Goal: Information Seeking & Learning: Check status

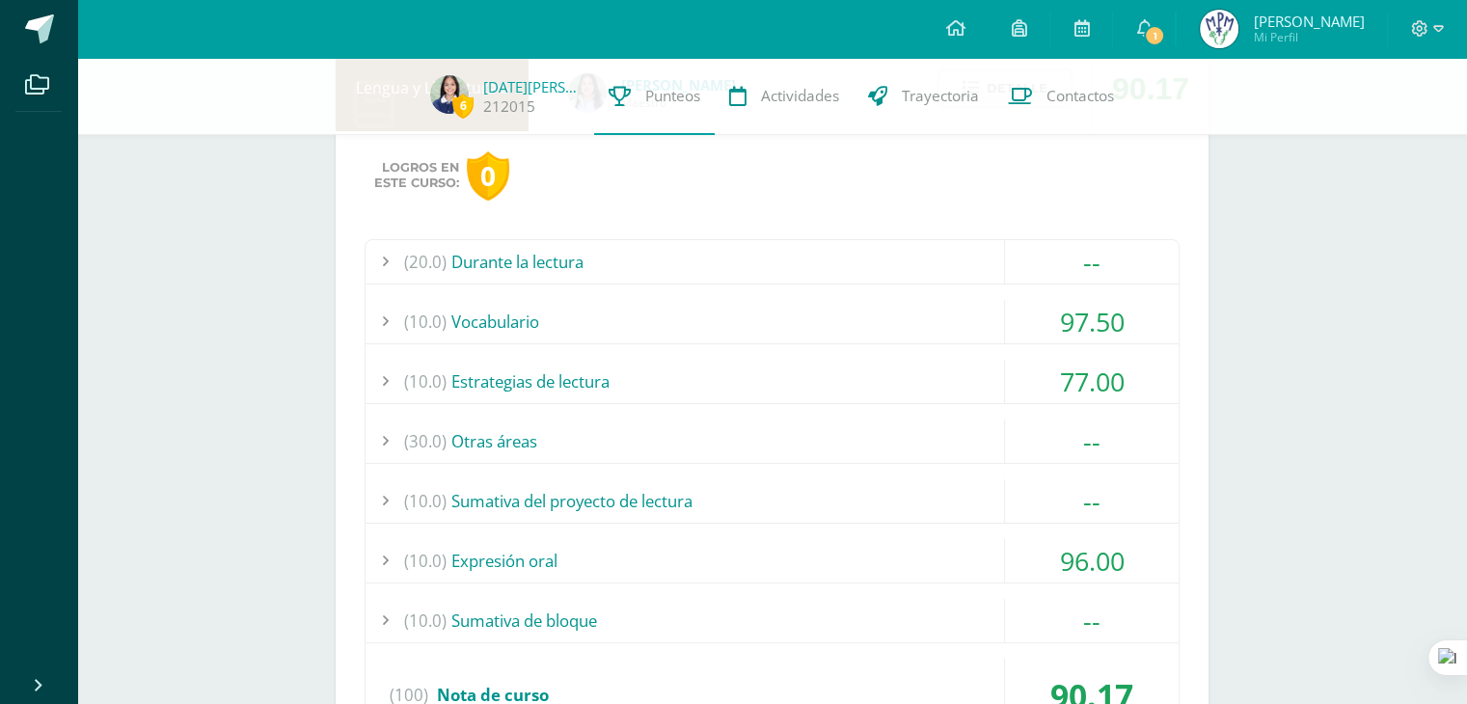
scroll to position [276, 0]
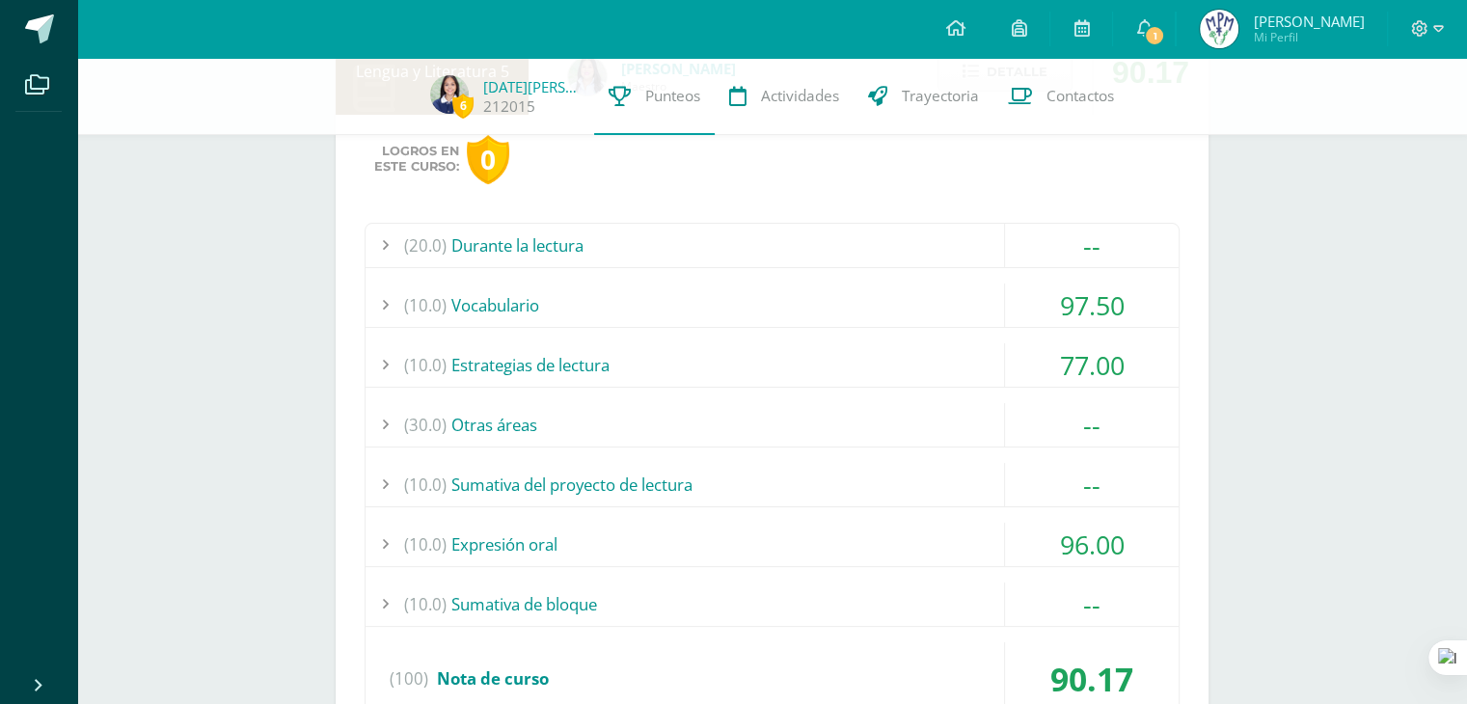
click at [974, 371] on div "(10.0) Estrategias de lectura" at bounding box center [772, 364] width 813 height 43
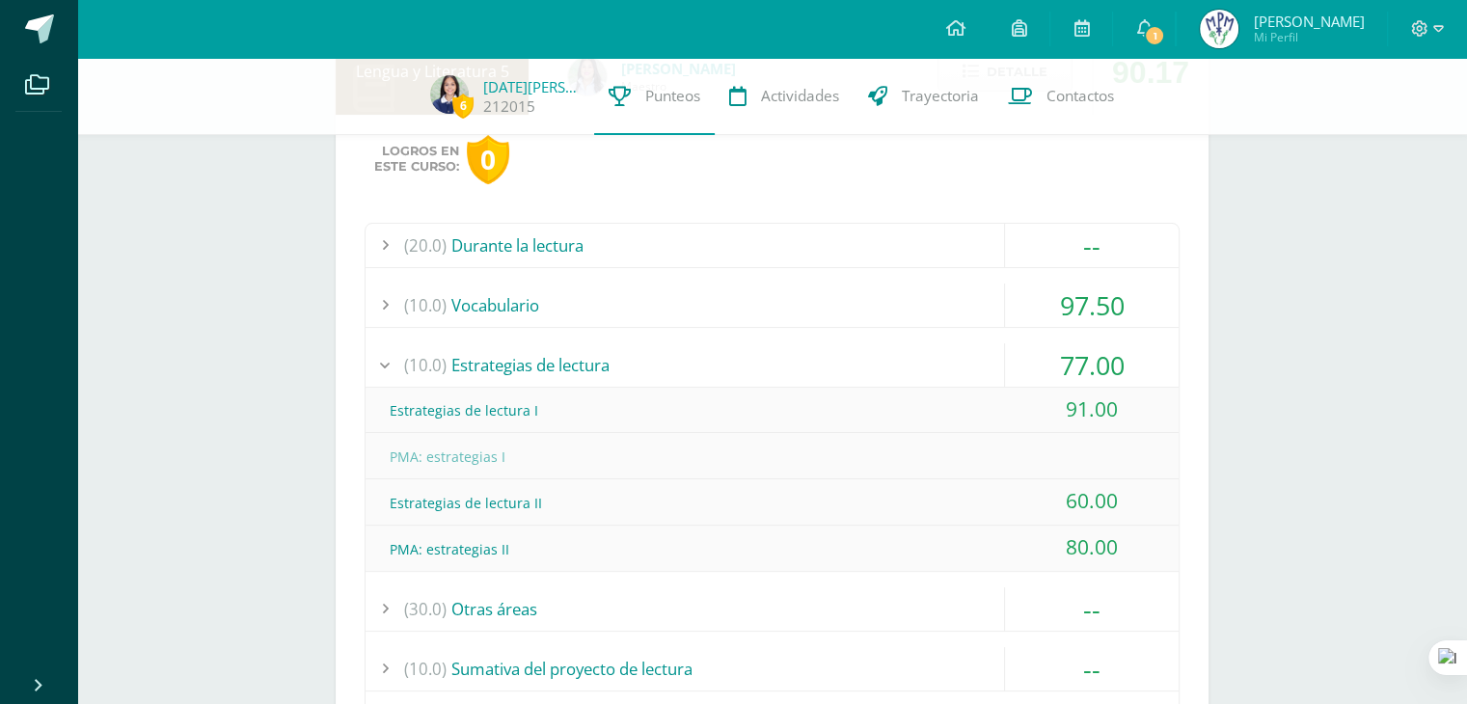
click at [974, 371] on div "(10.0) Estrategias de lectura" at bounding box center [772, 364] width 813 height 43
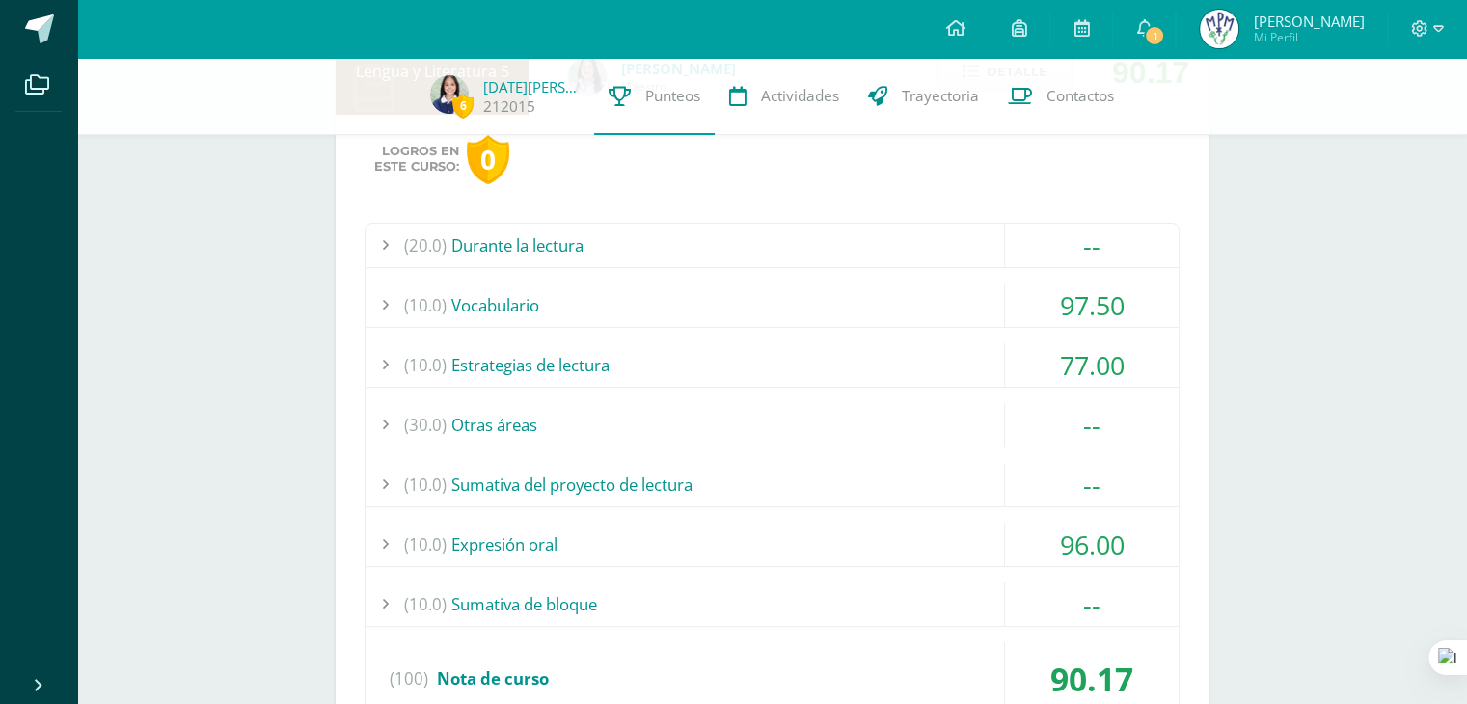
click at [974, 371] on div "(10.0) Estrategias de lectura" at bounding box center [772, 364] width 813 height 43
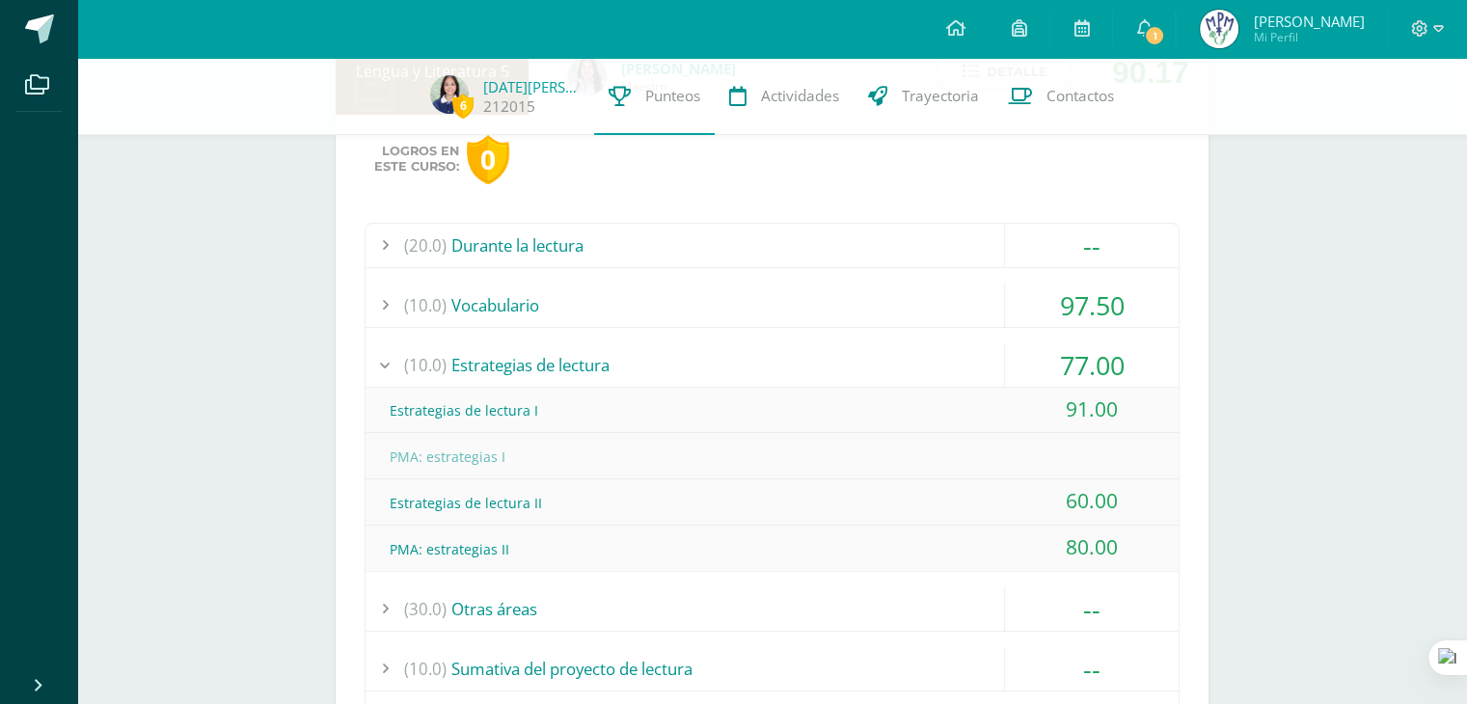
click at [974, 371] on div "(10.0) Estrategias de lectura" at bounding box center [772, 364] width 813 height 43
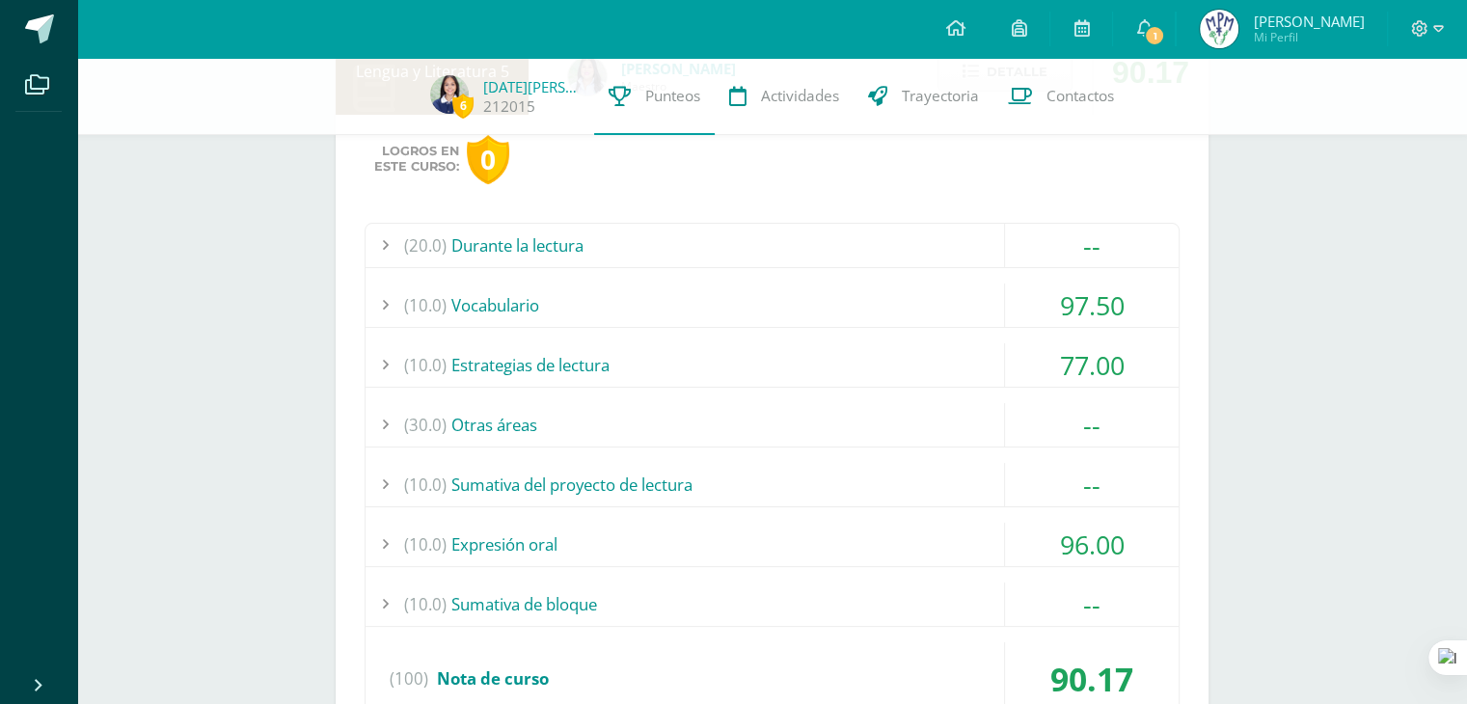
click at [975, 316] on div "(10.0) Vocabulario" at bounding box center [772, 305] width 813 height 43
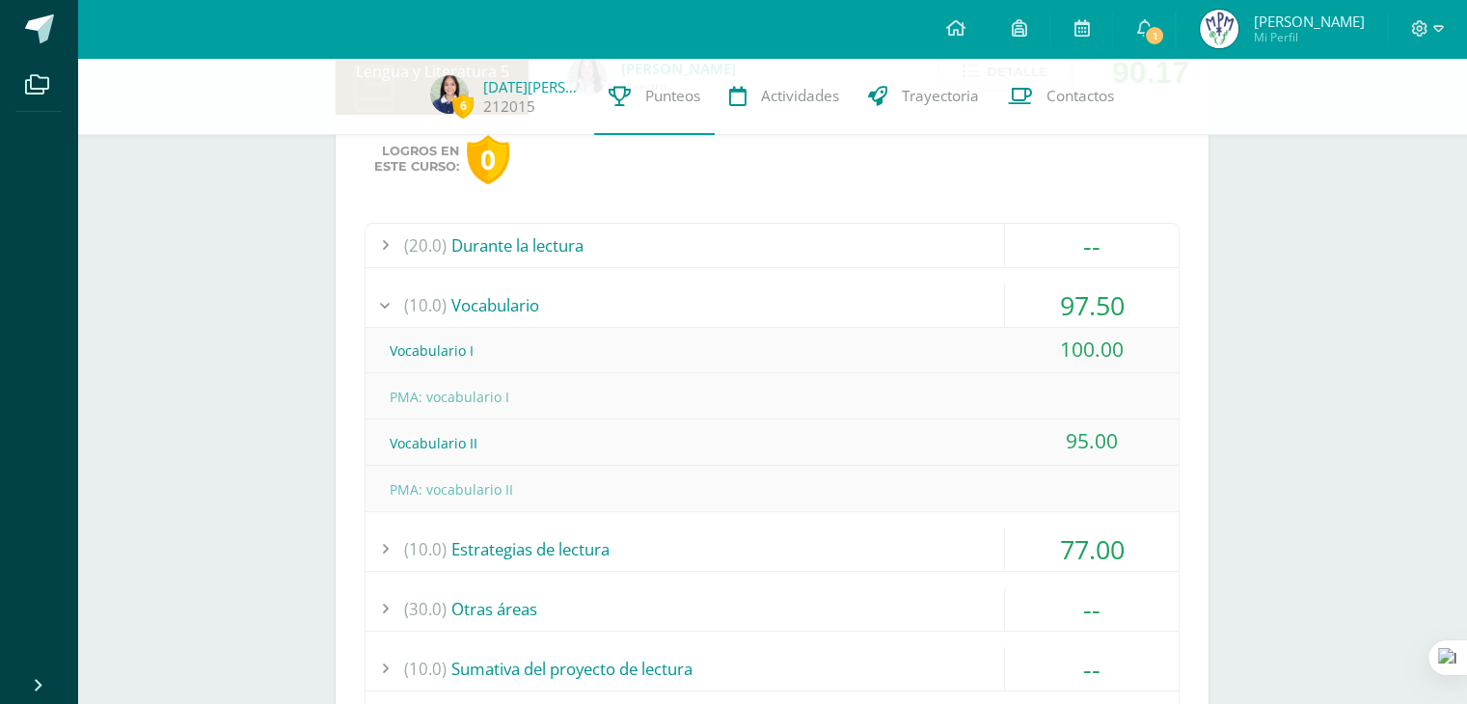
click at [975, 316] on div "(10.0) Vocabulario" at bounding box center [772, 305] width 813 height 43
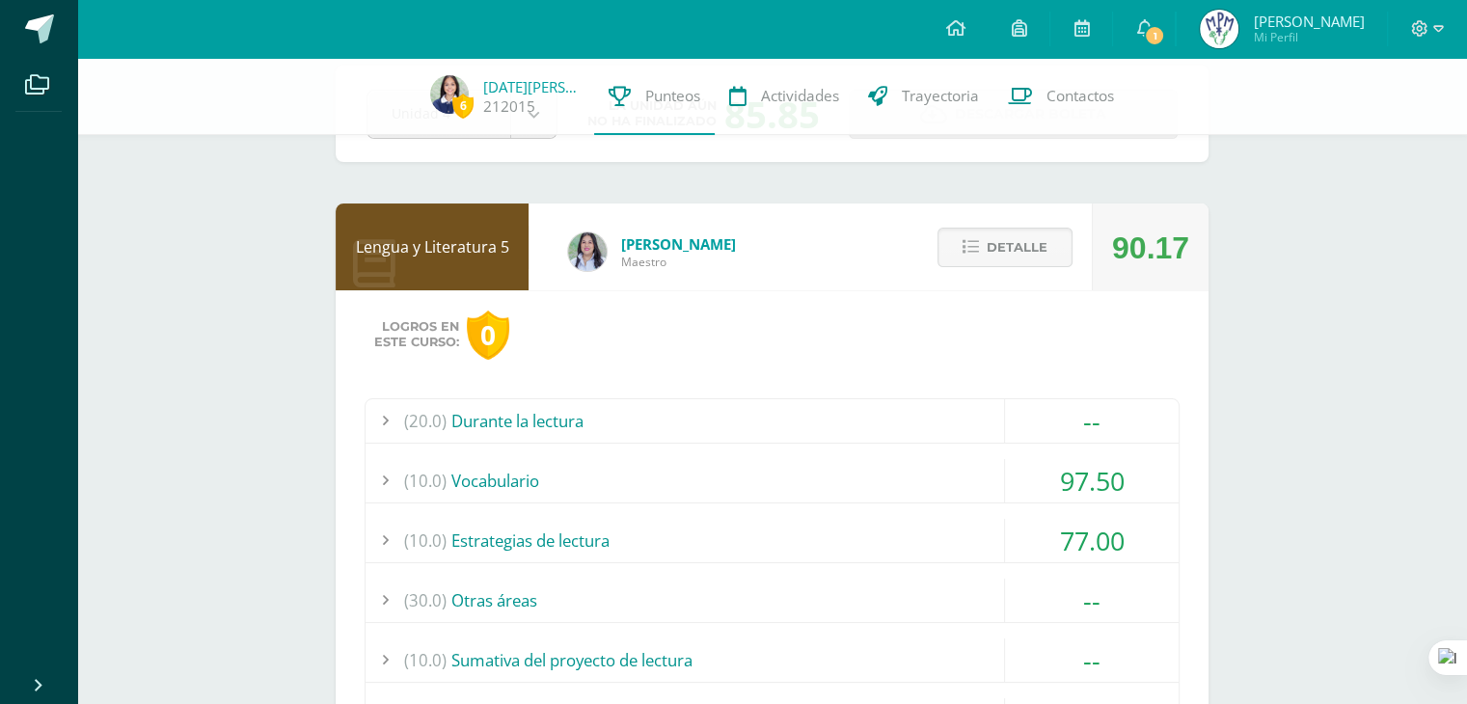
scroll to position [32, 0]
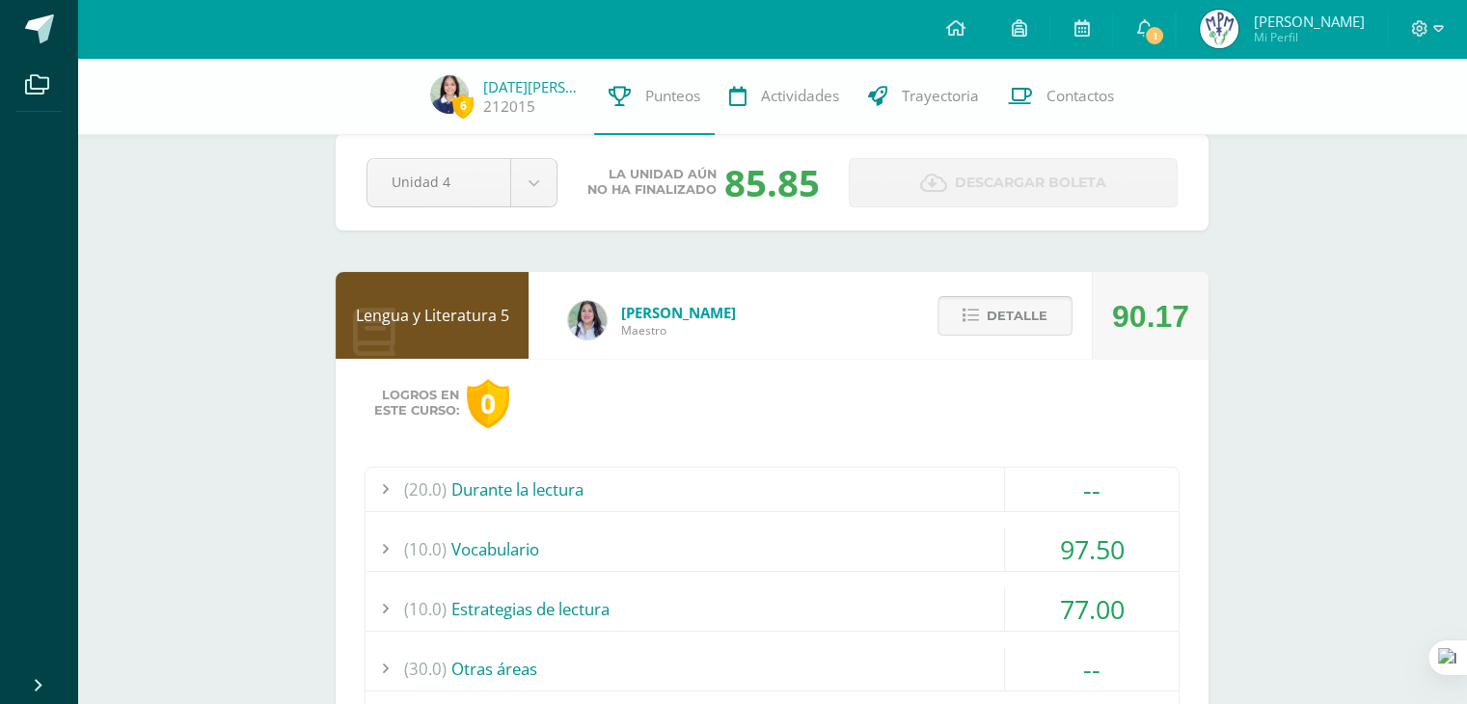
click at [1054, 317] on button "Detalle" at bounding box center [1005, 316] width 135 height 40
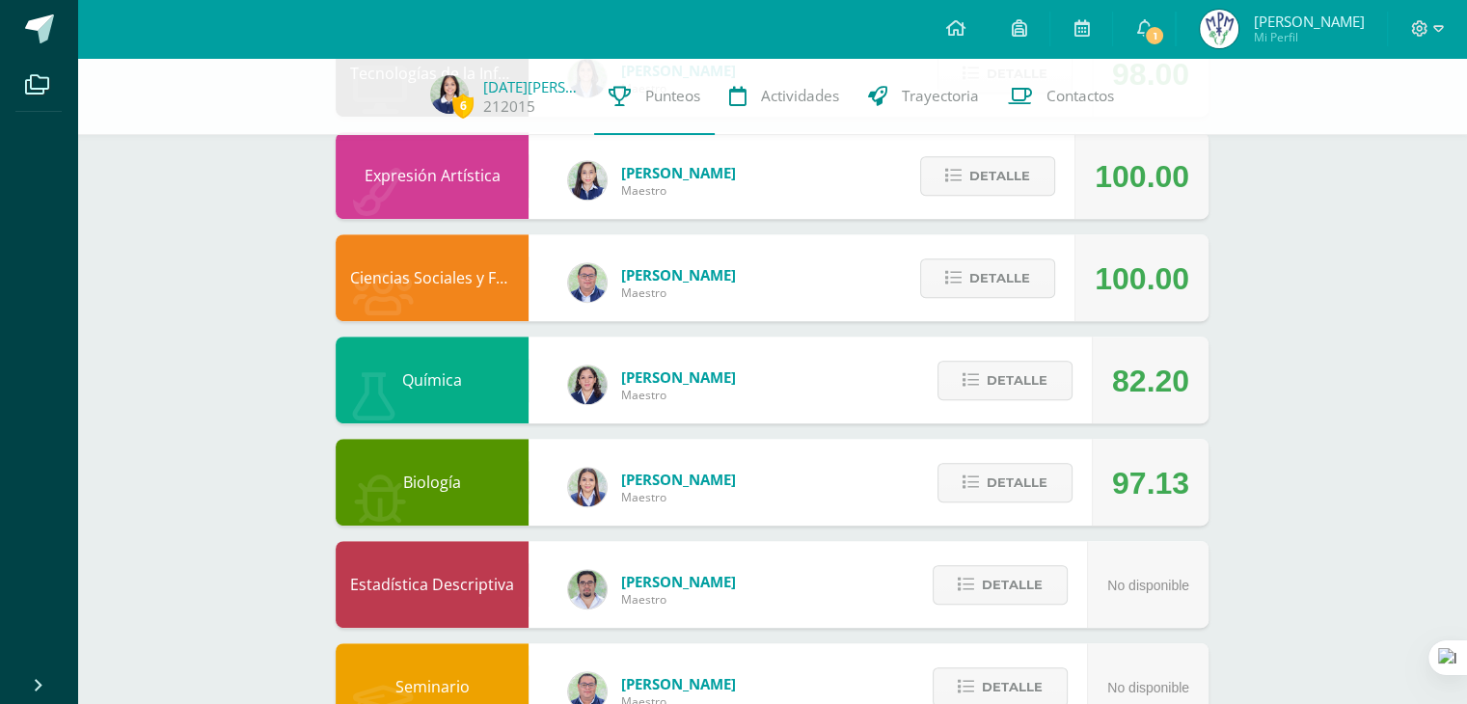
scroll to position [953, 0]
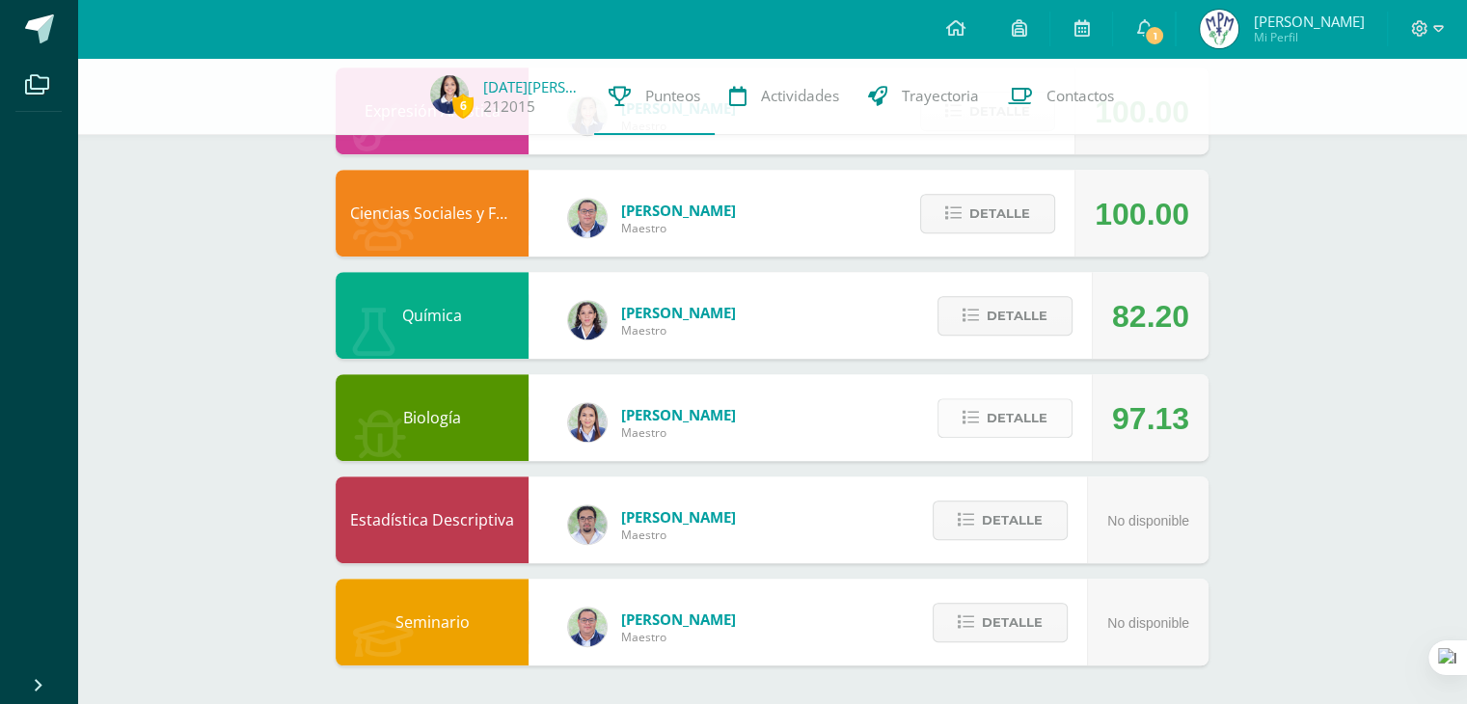
click at [1009, 418] on span "Detalle" at bounding box center [1017, 418] width 61 height 36
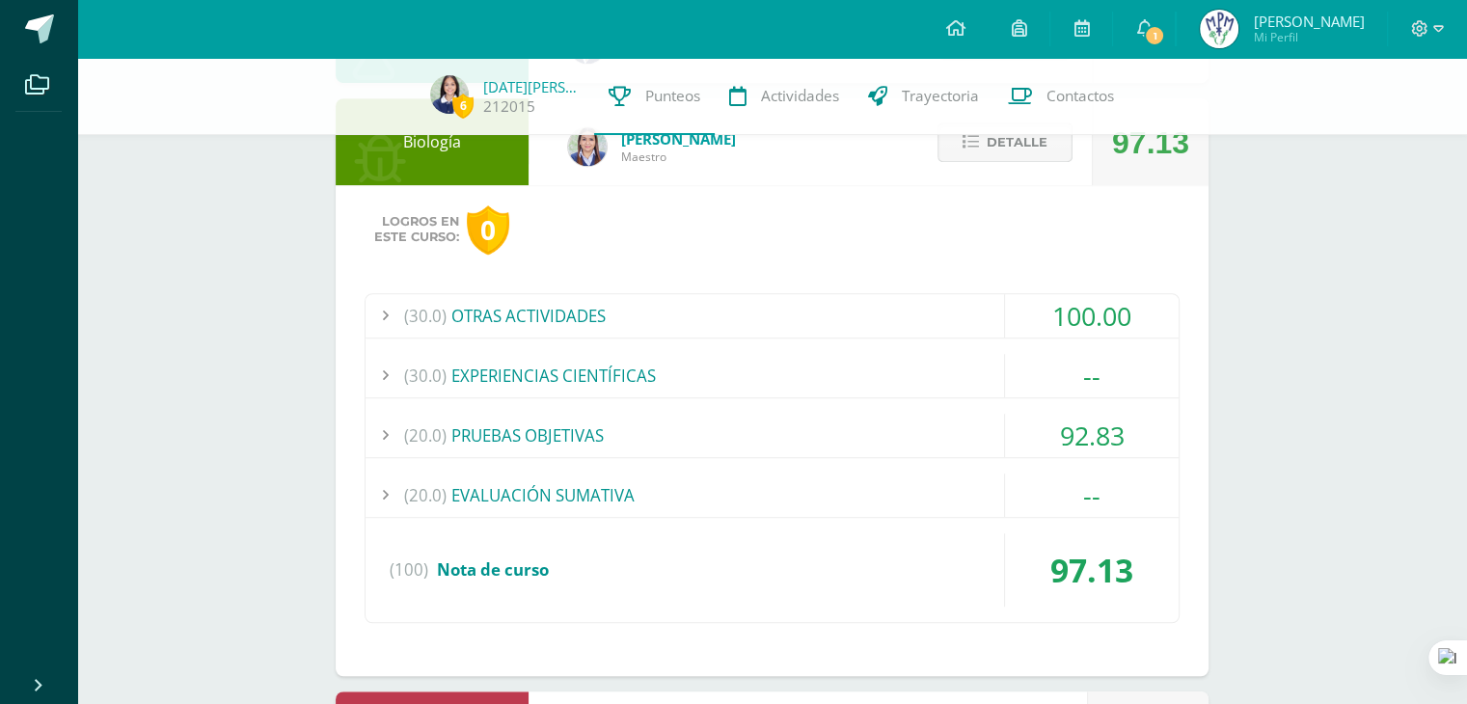
scroll to position [1239, 0]
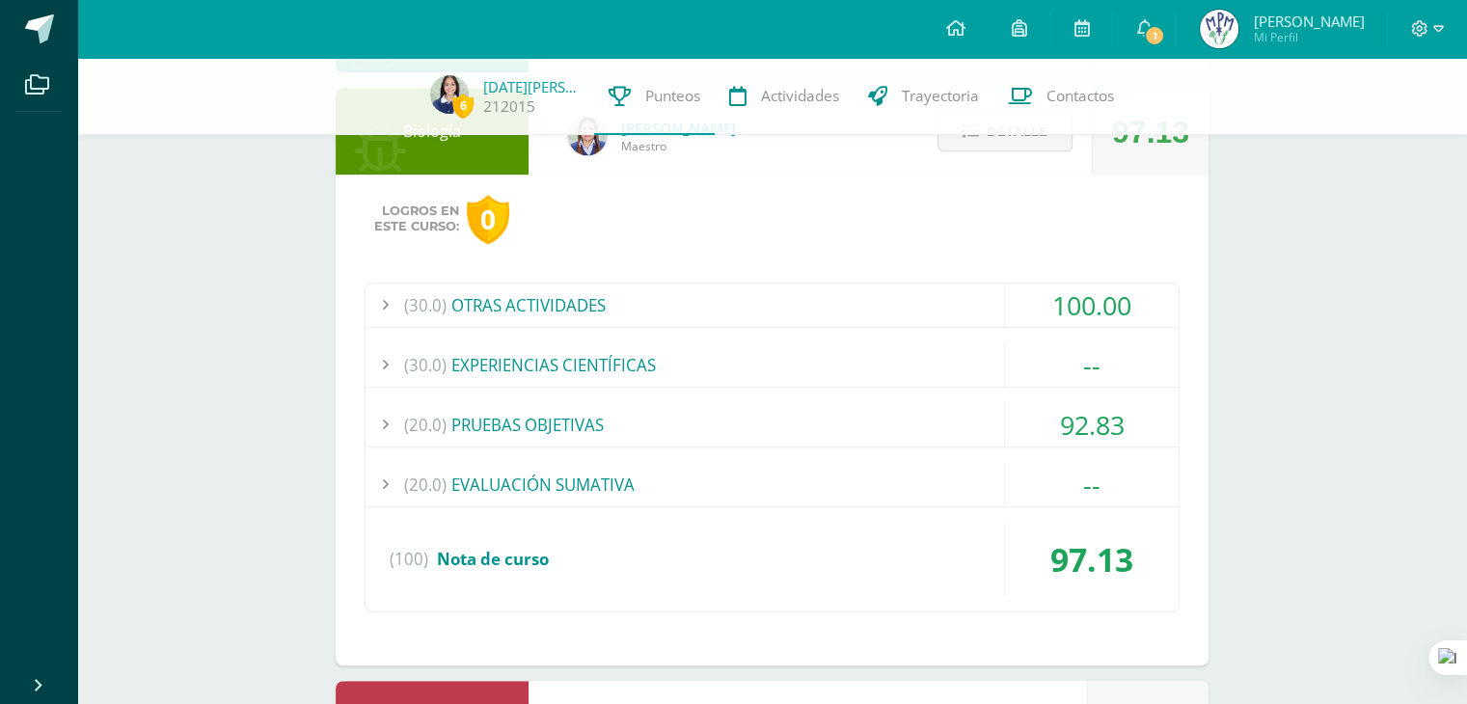
click at [1082, 422] on div "92.83" at bounding box center [1092, 424] width 174 height 43
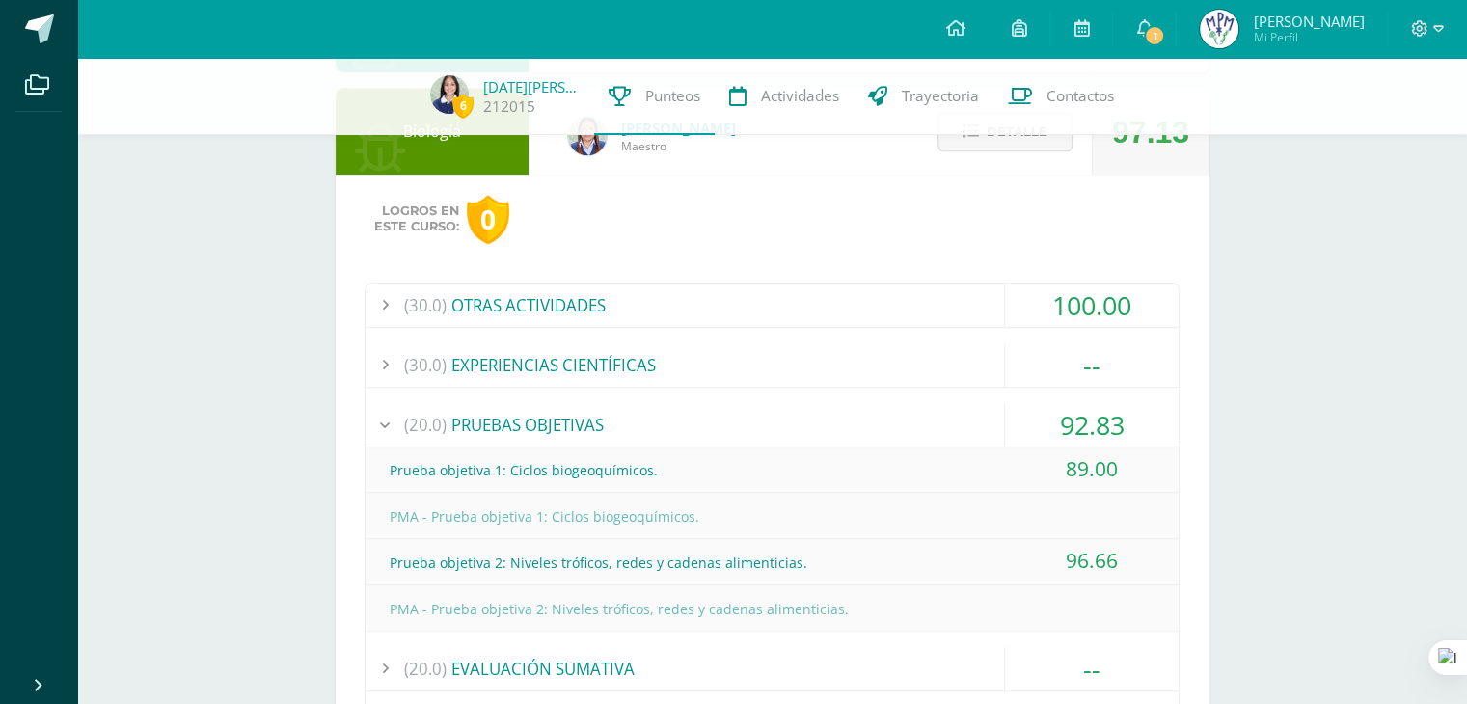
click at [1082, 422] on div "92.83" at bounding box center [1092, 424] width 174 height 43
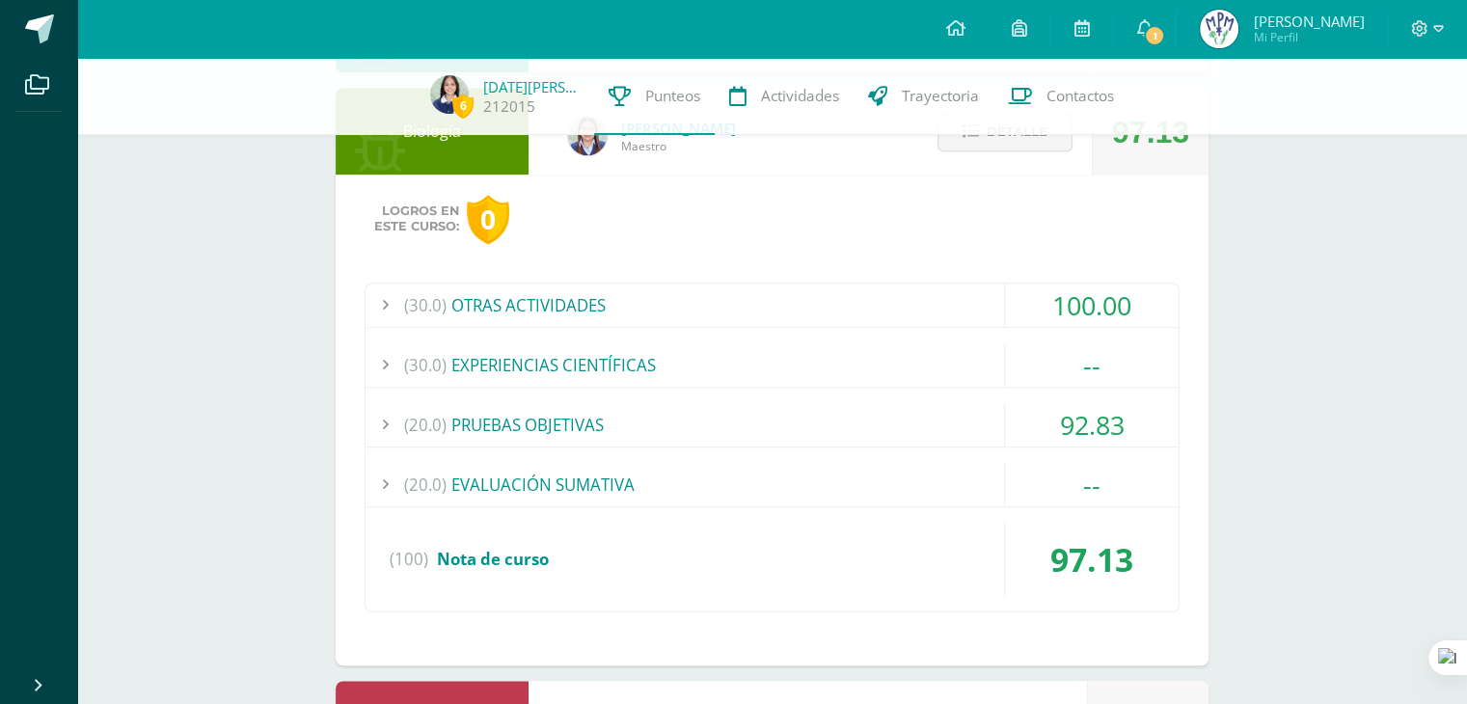
click at [1103, 368] on div "--" at bounding box center [1092, 364] width 174 height 43
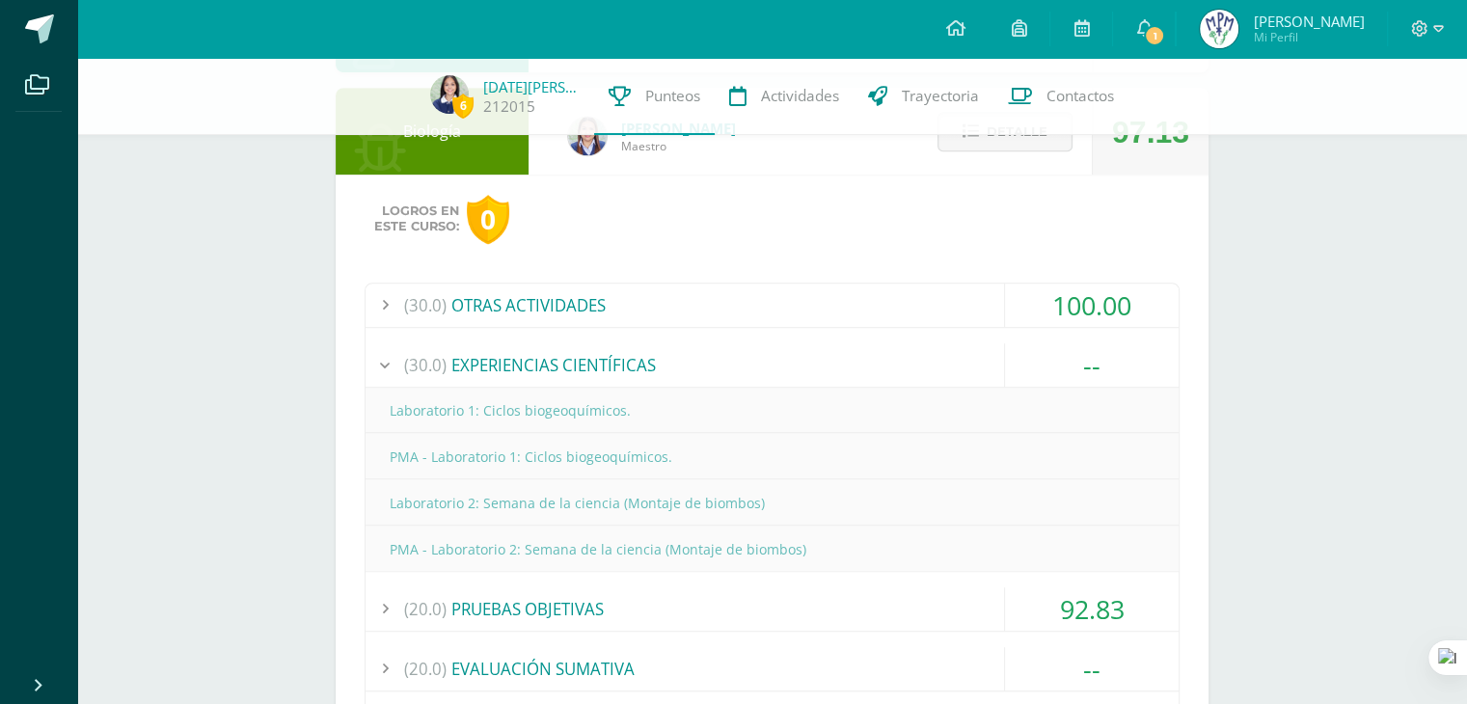
click at [1103, 368] on div "--" at bounding box center [1092, 364] width 174 height 43
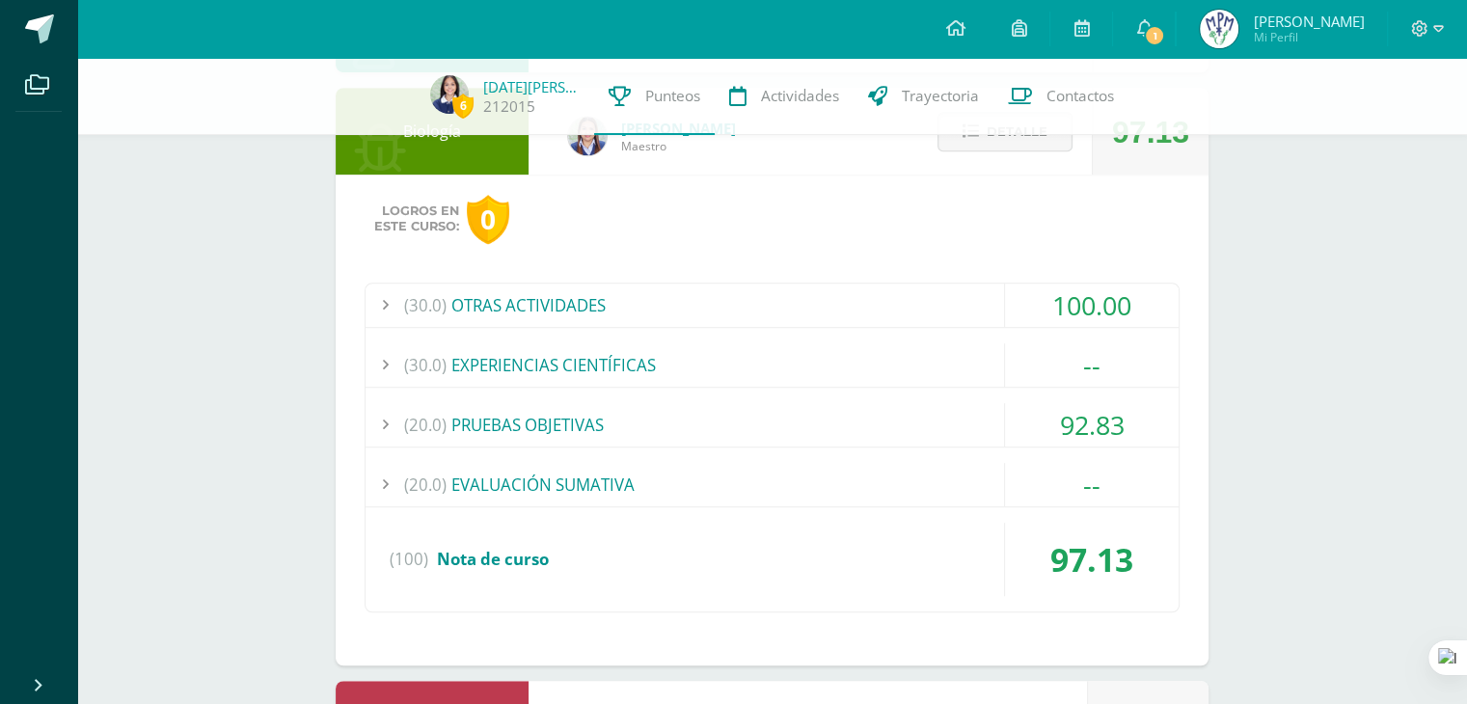
click at [1103, 368] on div "--" at bounding box center [1092, 364] width 174 height 43
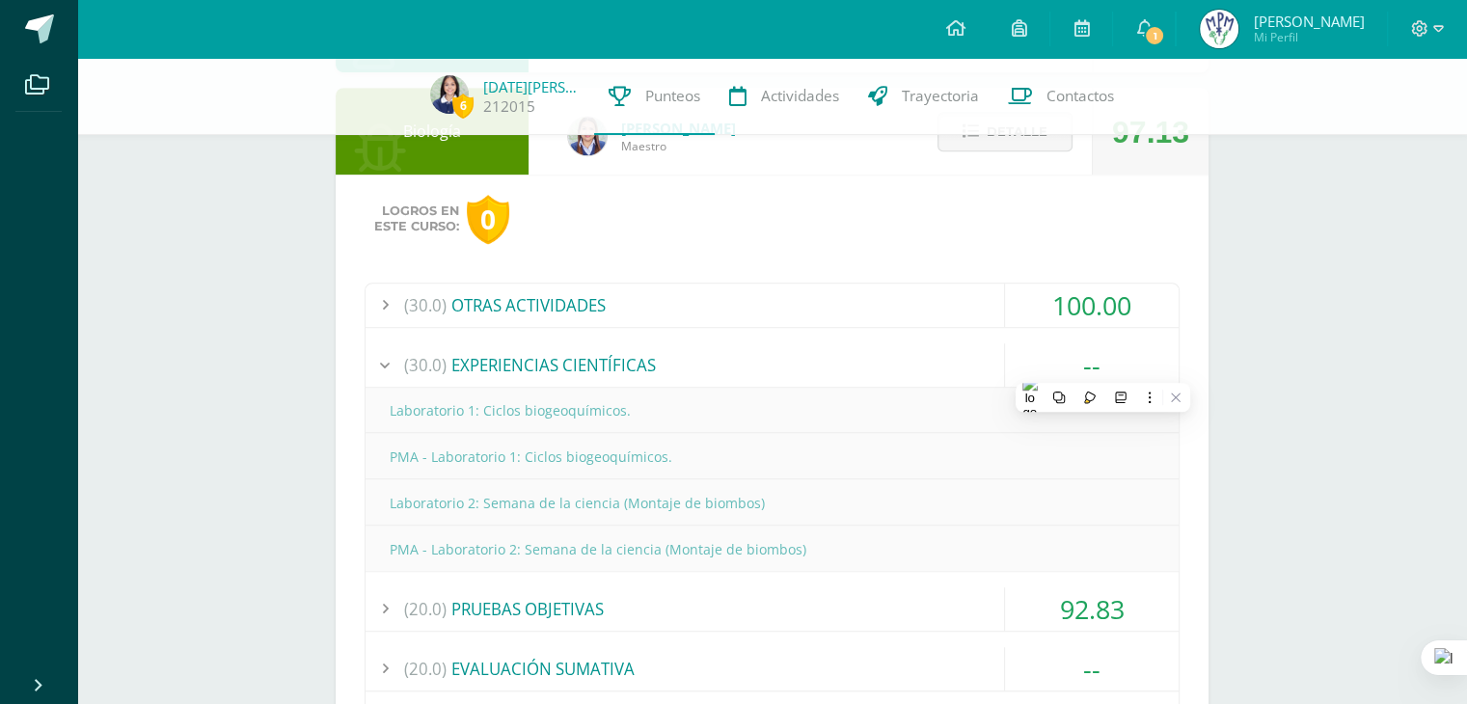
click at [1103, 368] on div "--" at bounding box center [1092, 364] width 174 height 43
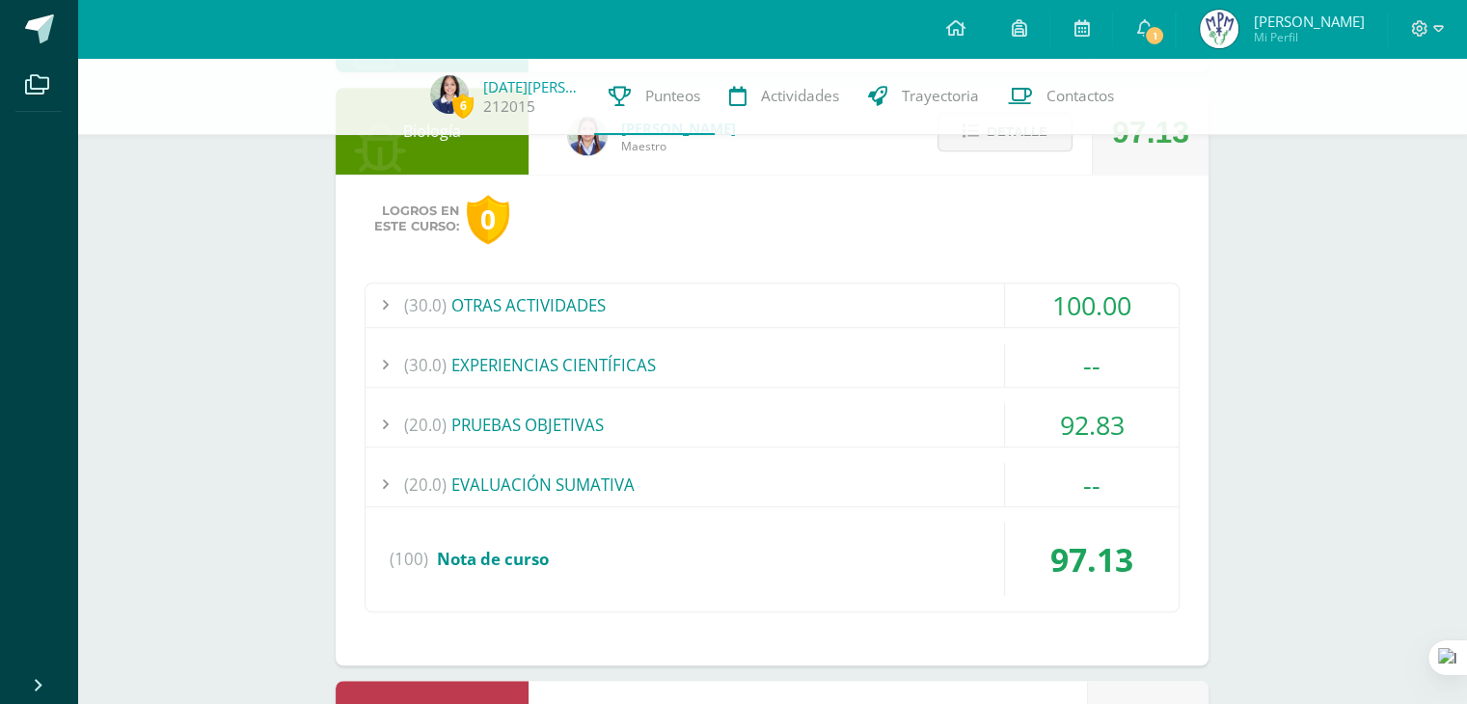
click at [1103, 368] on div "--" at bounding box center [1092, 364] width 174 height 43
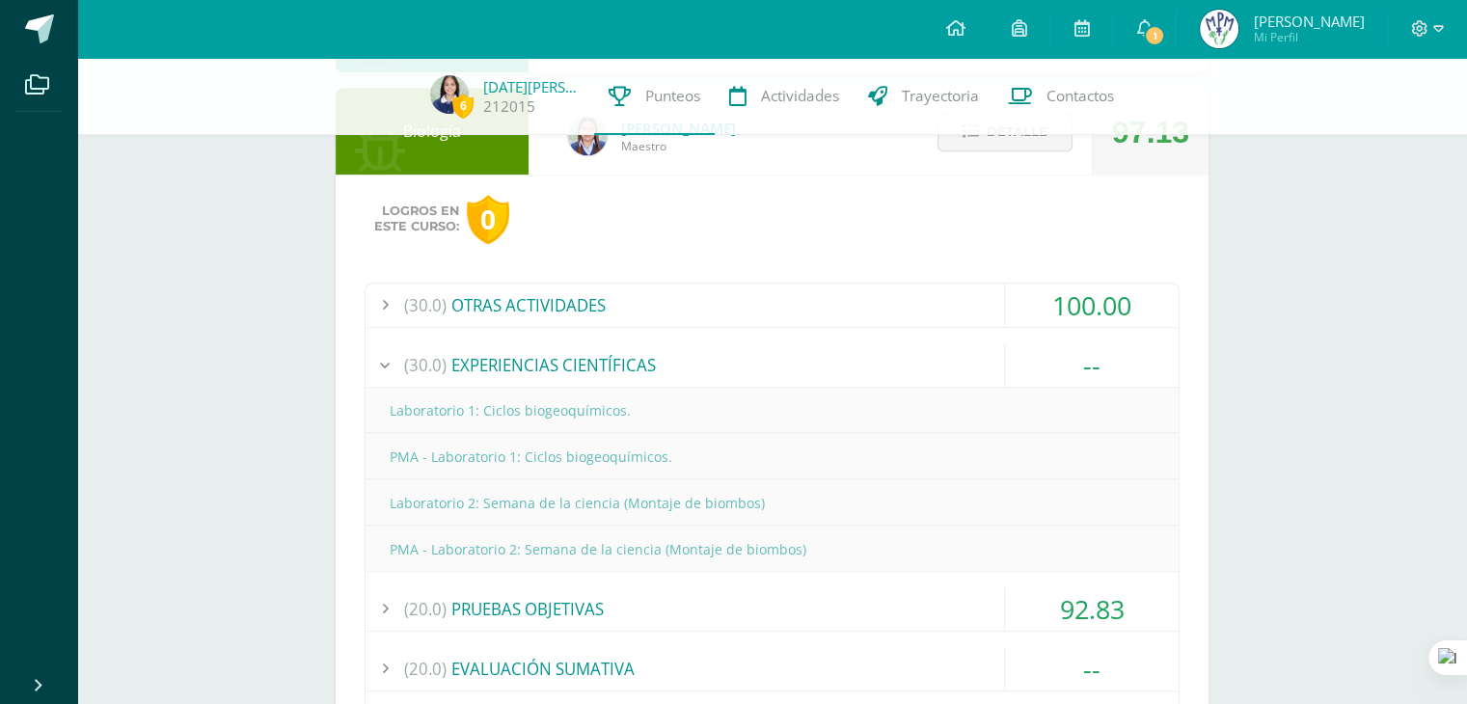
click at [1103, 368] on div "--" at bounding box center [1092, 364] width 174 height 43
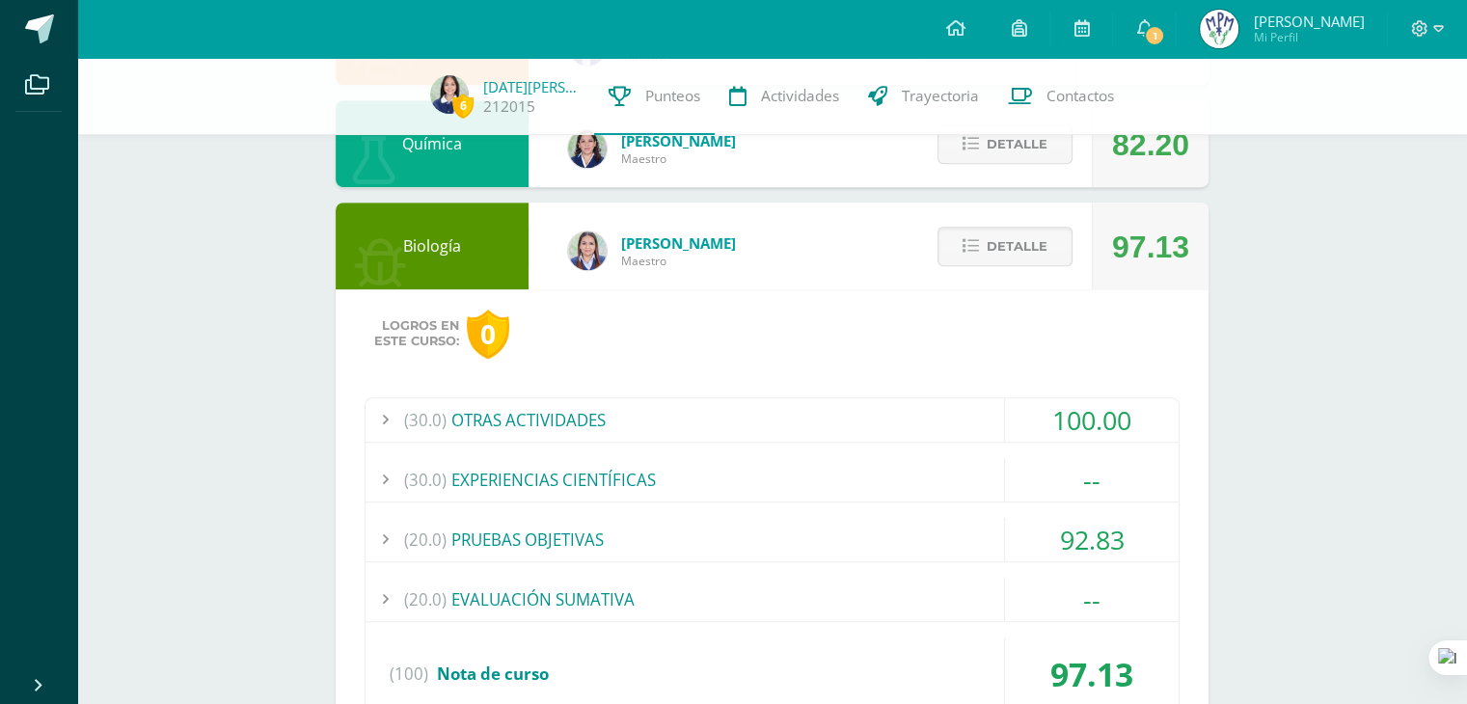
scroll to position [956, 0]
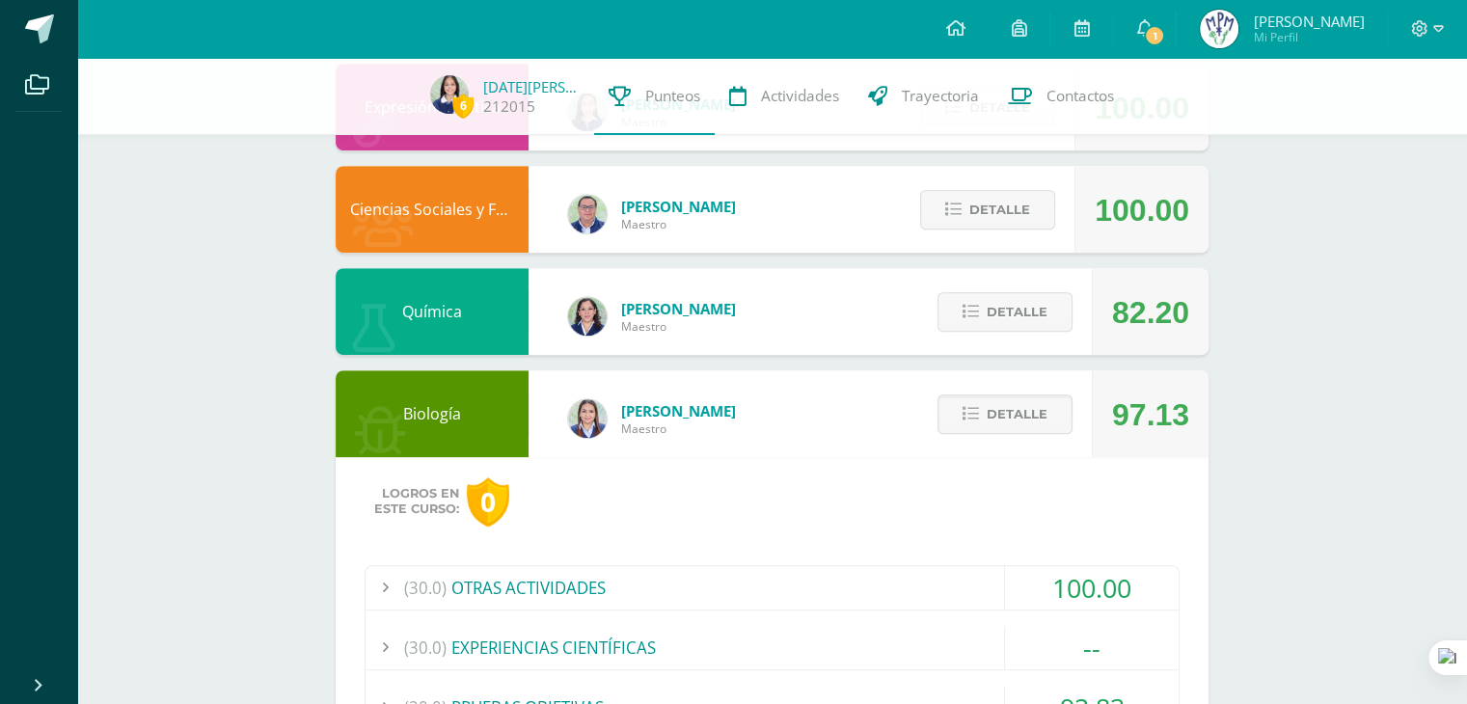
click at [1031, 441] on div "Detalle" at bounding box center [1000, 413] width 183 height 87
click at [988, 389] on div "Detalle" at bounding box center [1000, 413] width 183 height 87
click at [999, 405] on span "Detalle" at bounding box center [1017, 414] width 61 height 36
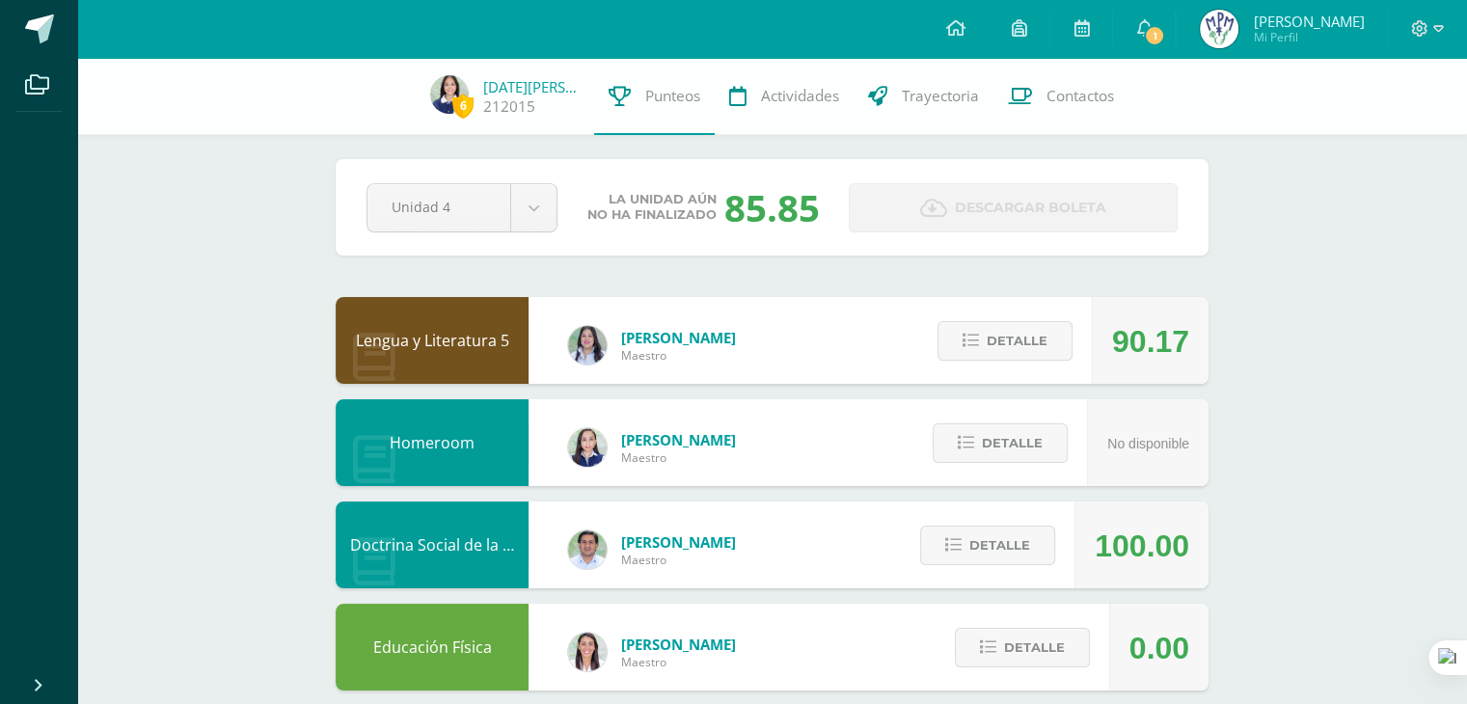
scroll to position [0, 0]
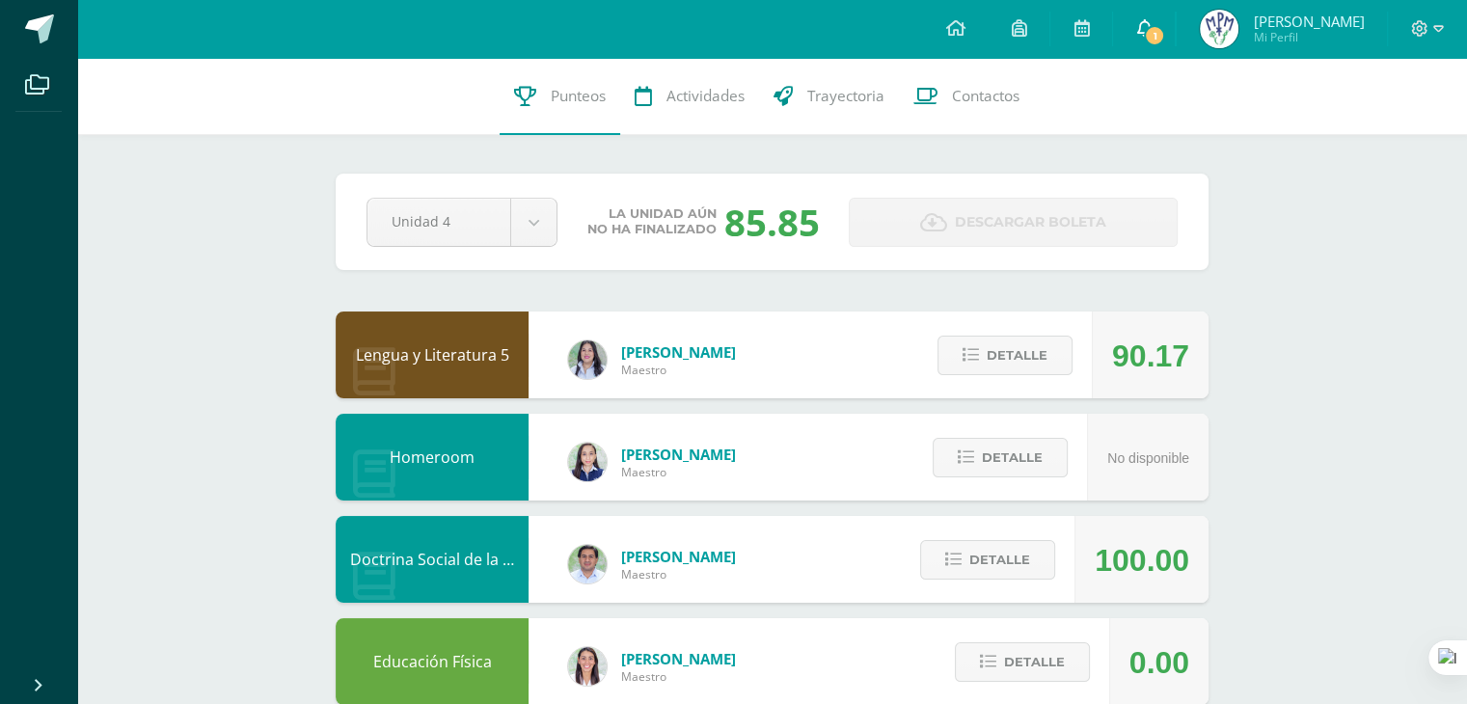
click at [1142, 33] on icon at bounding box center [1143, 27] width 15 height 17
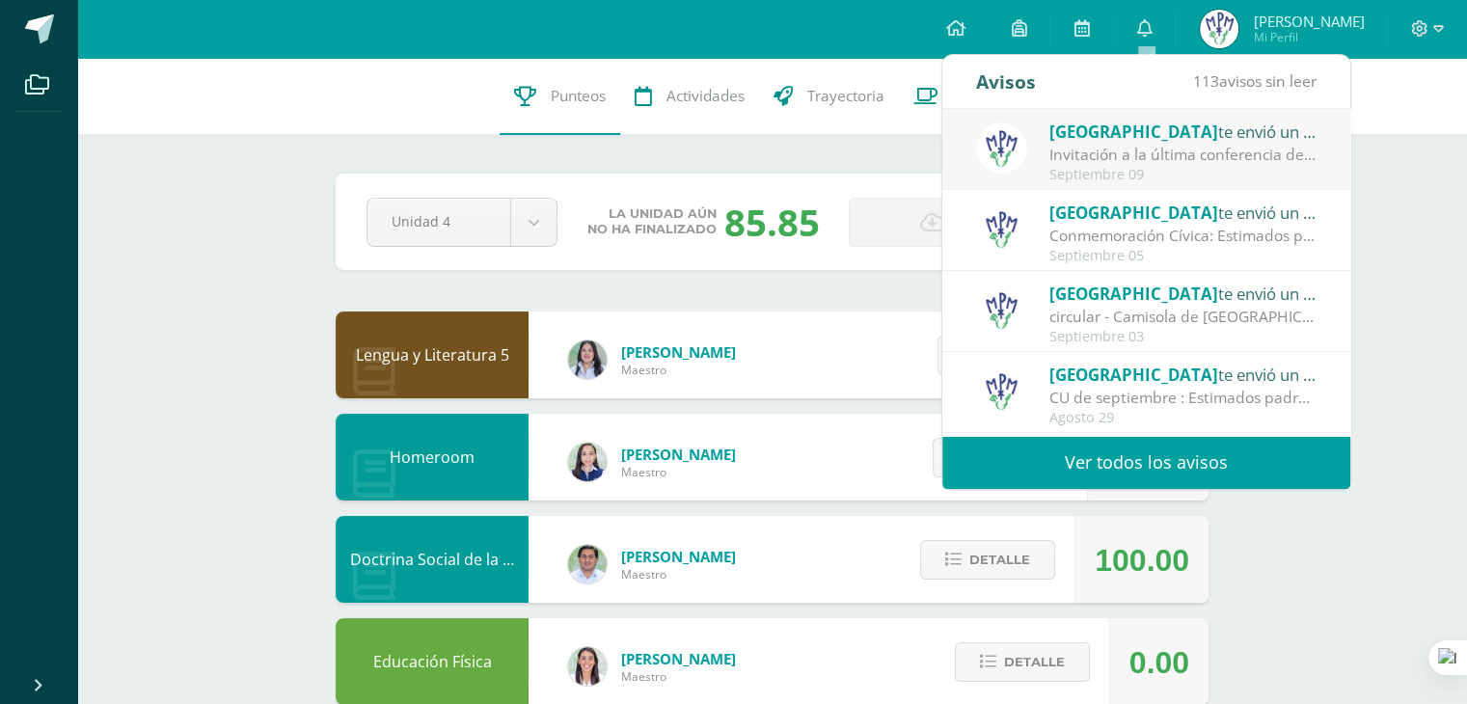
click at [1181, 167] on div "Septiembre 09" at bounding box center [1184, 175] width 268 height 16
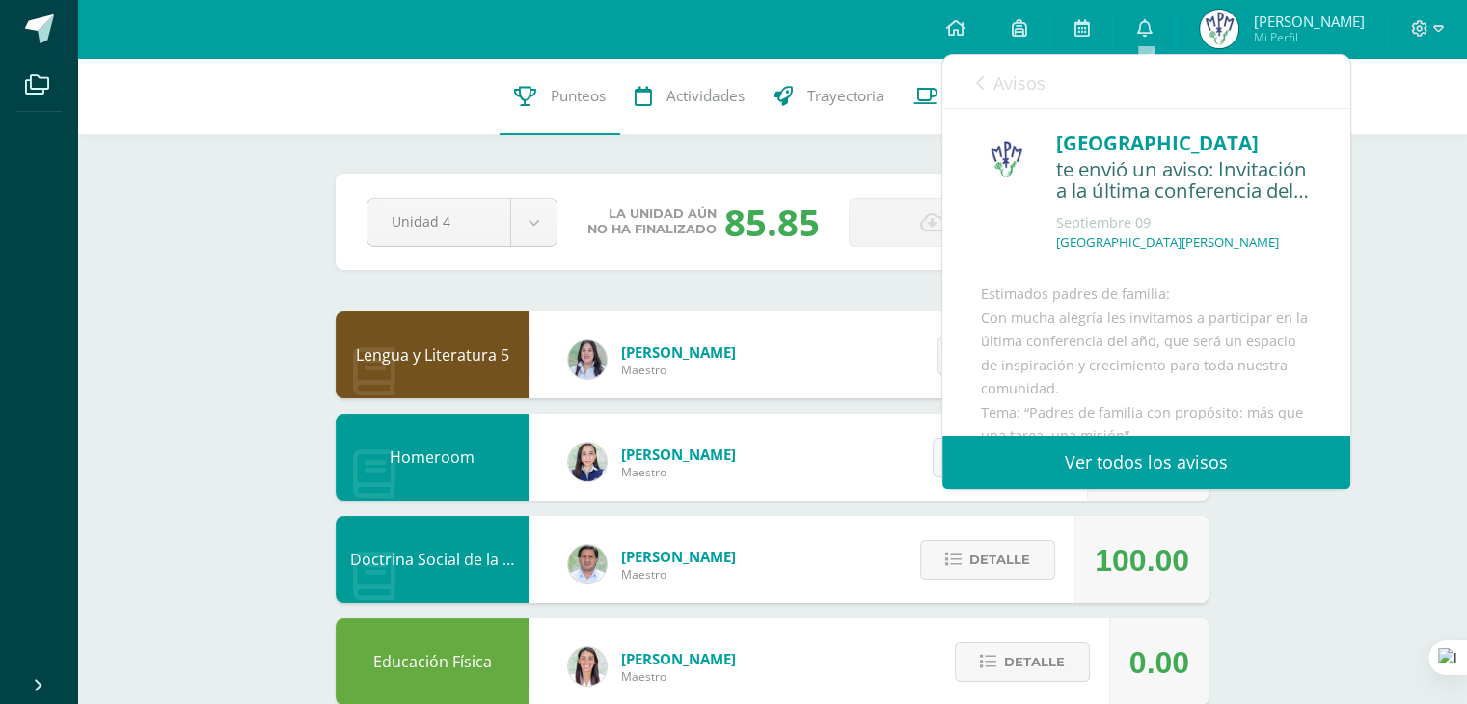
scroll to position [540, 0]
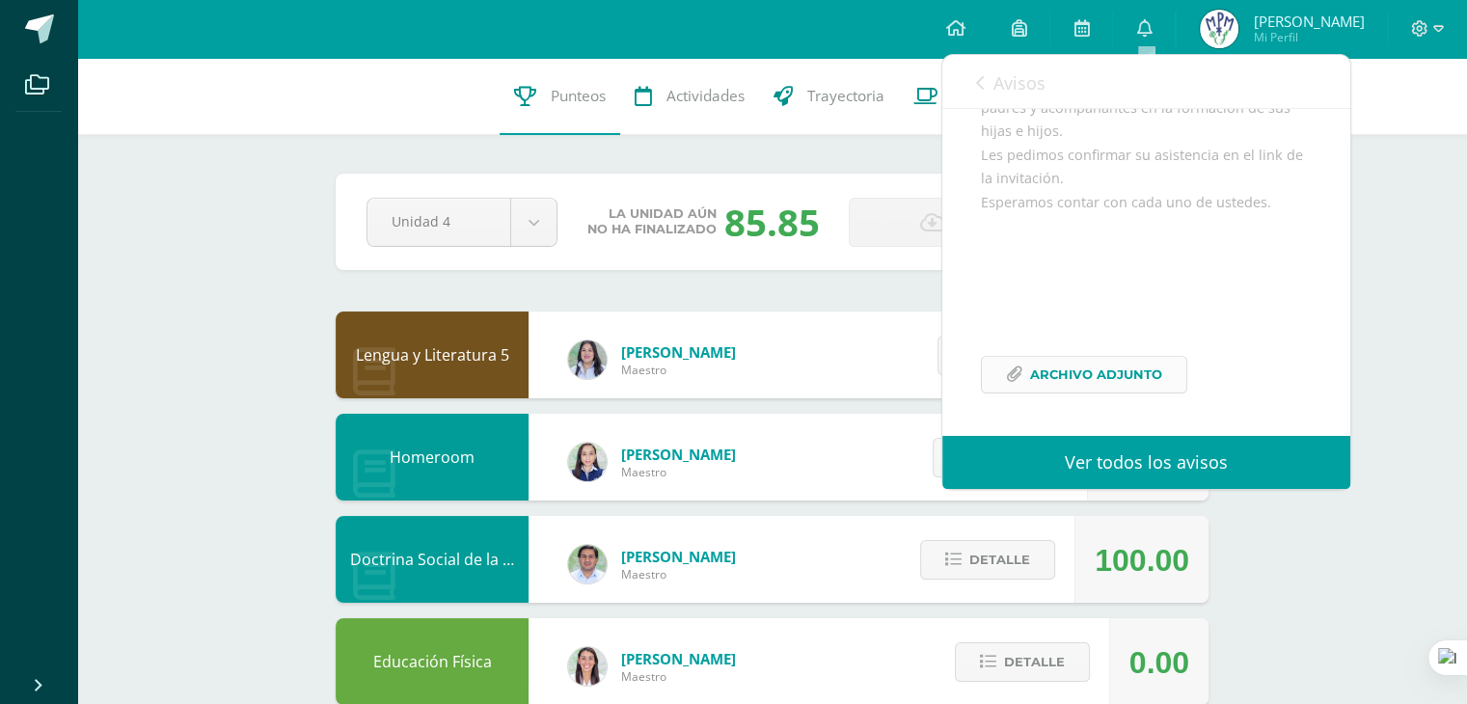
click at [1077, 378] on span "Archivo Adjunto" at bounding box center [1096, 375] width 132 height 36
